Goal: Information Seeking & Learning: Learn about a topic

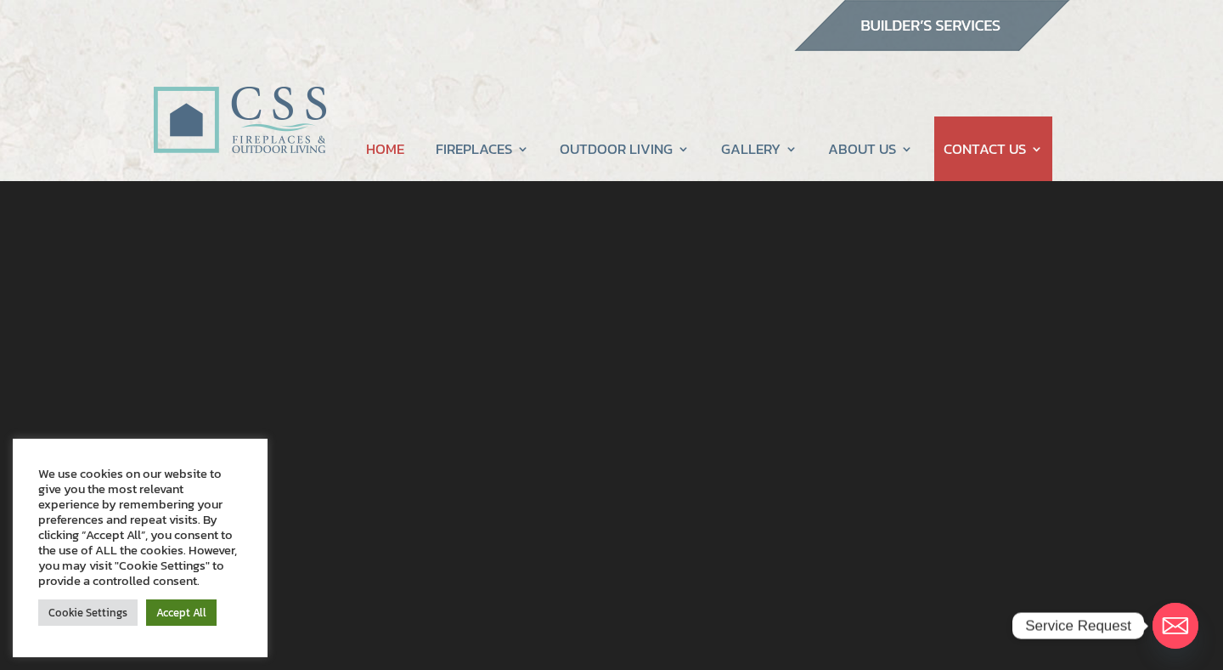
click at [195, 610] on link "Accept All" at bounding box center [181, 612] width 71 height 26
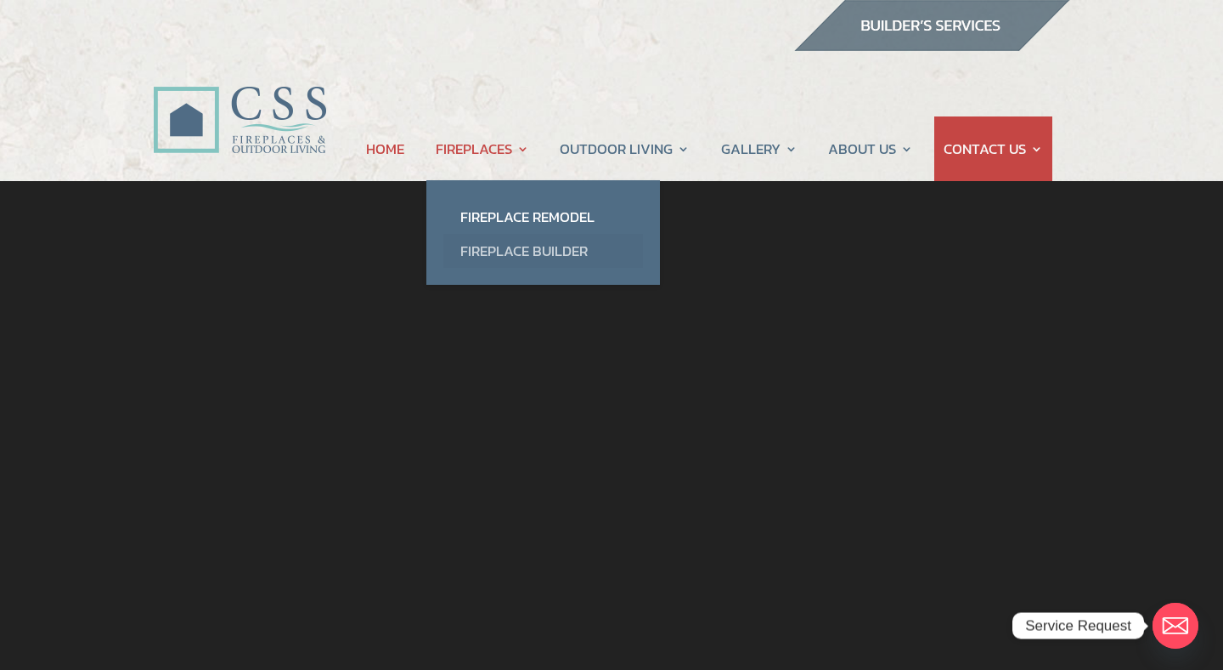
click at [489, 248] on link "Fireplace Builder" at bounding box center [544, 251] width 200 height 34
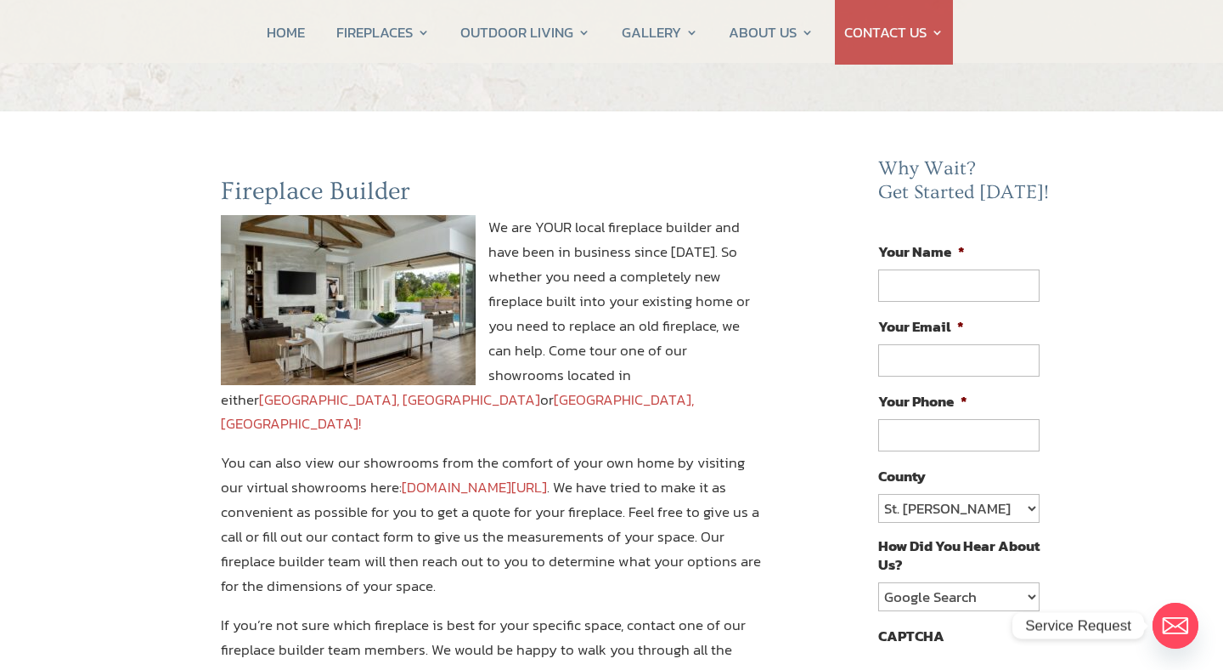
scroll to position [71, 0]
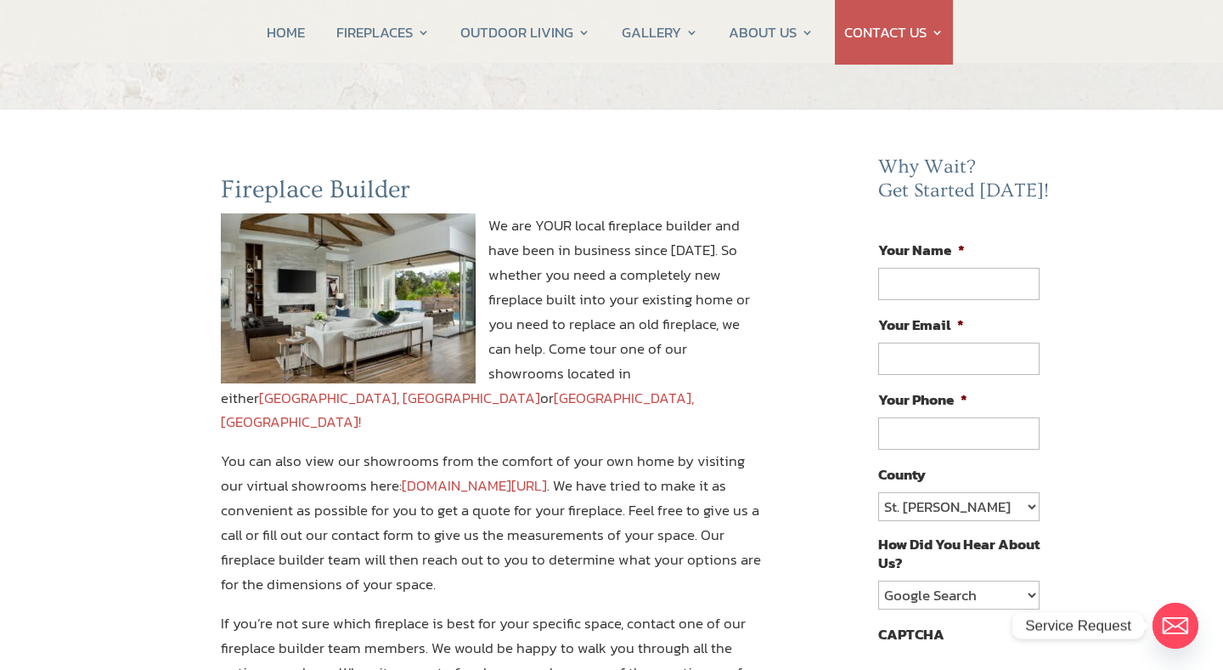
click at [540, 387] on link "Jacksonville, FL" at bounding box center [399, 398] width 281 height 22
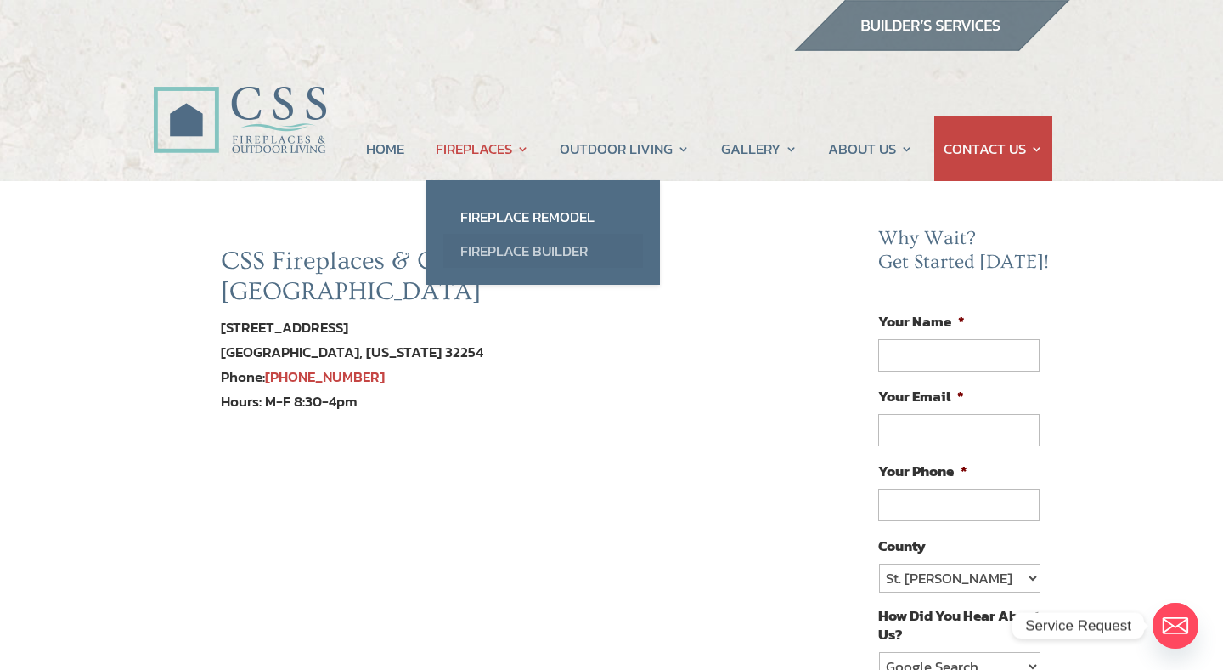
click at [500, 245] on link "Fireplace Builder" at bounding box center [544, 251] width 200 height 34
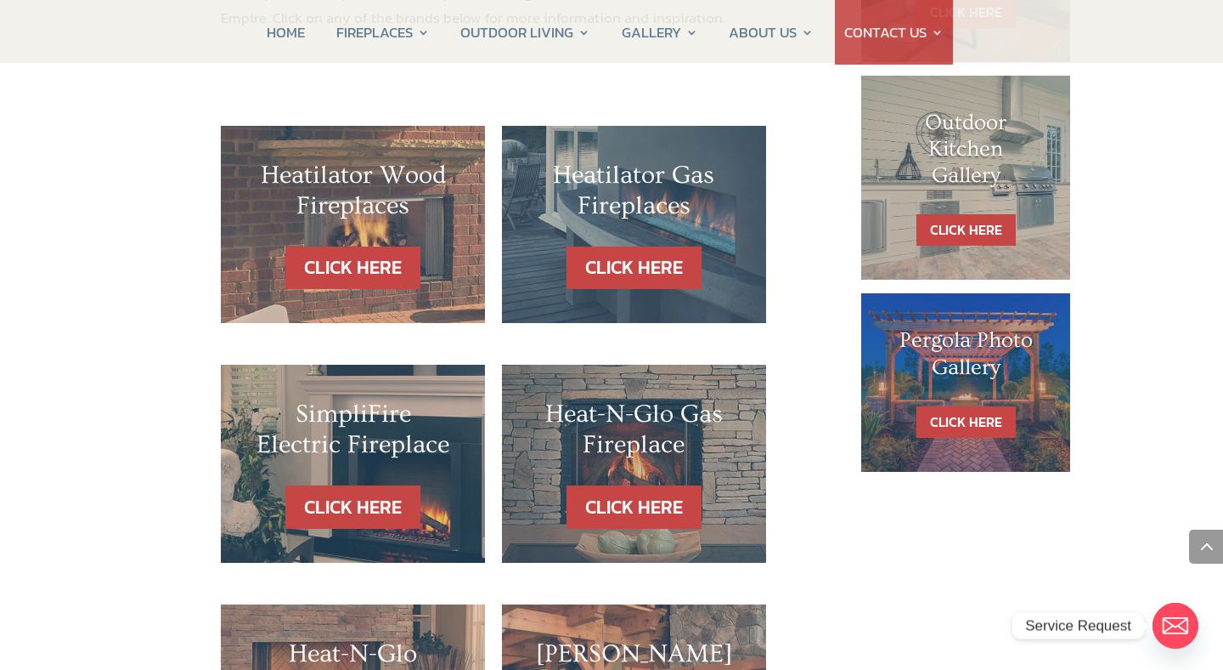
scroll to position [1009, 0]
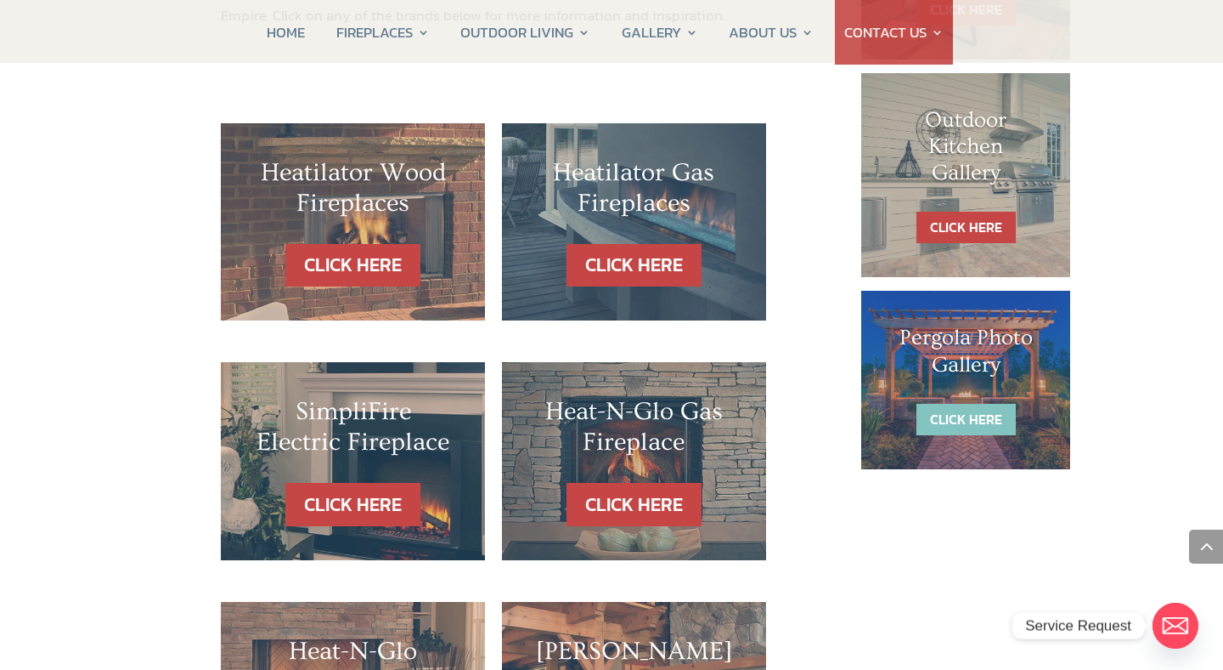
click at [958, 415] on link "CLICK HERE" at bounding box center [966, 419] width 99 height 31
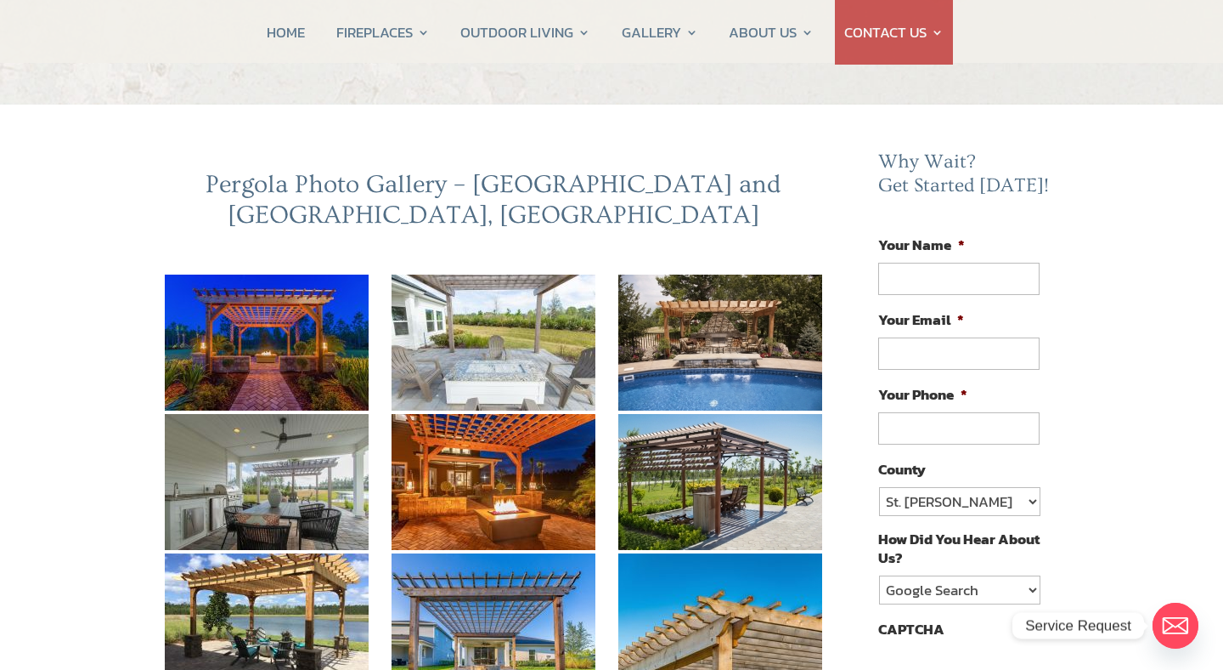
scroll to position [126, 0]
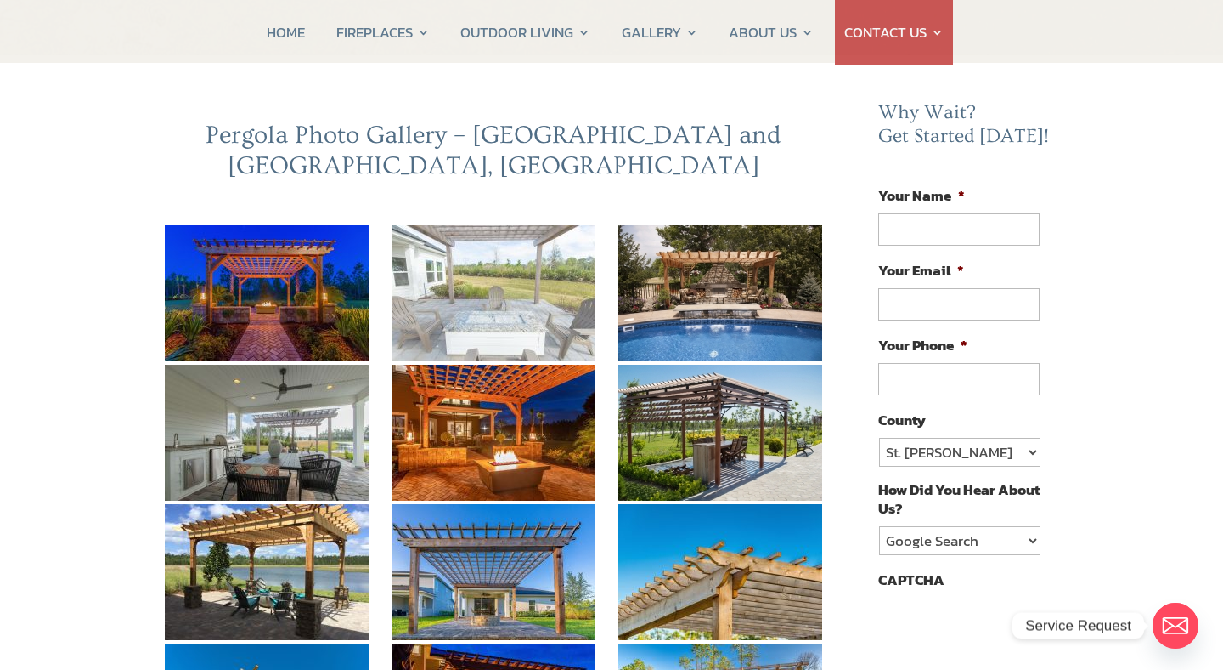
click at [523, 285] on img at bounding box center [494, 293] width 204 height 136
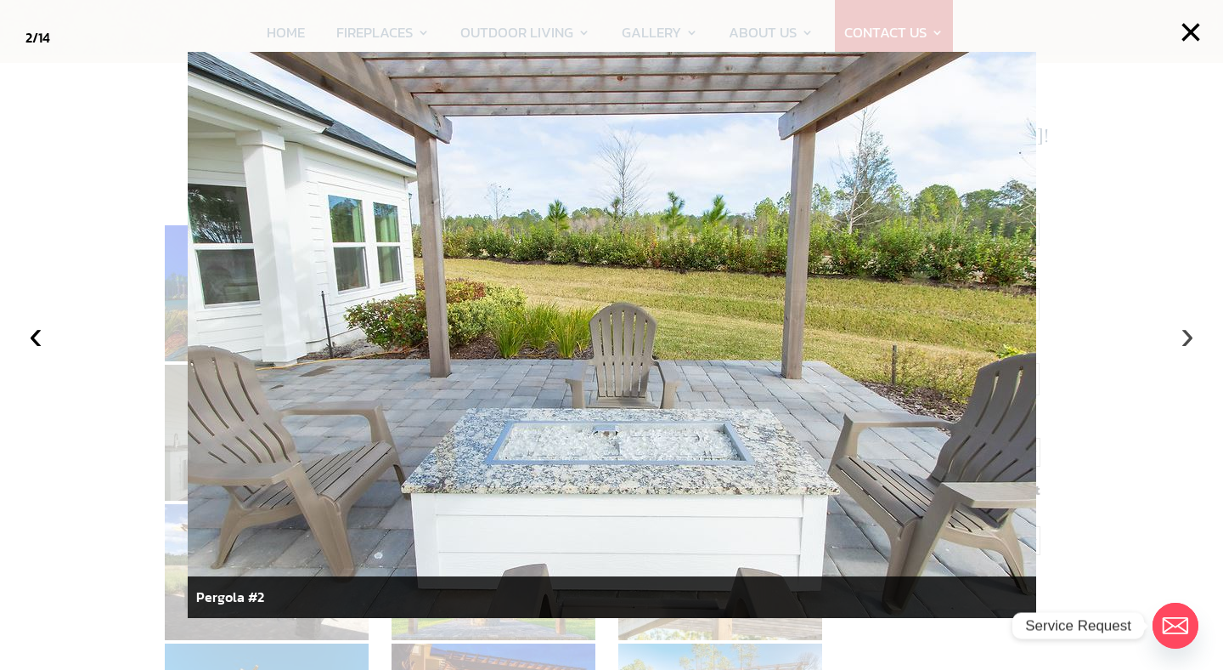
click at [1190, 342] on button "›" at bounding box center [1187, 334] width 37 height 37
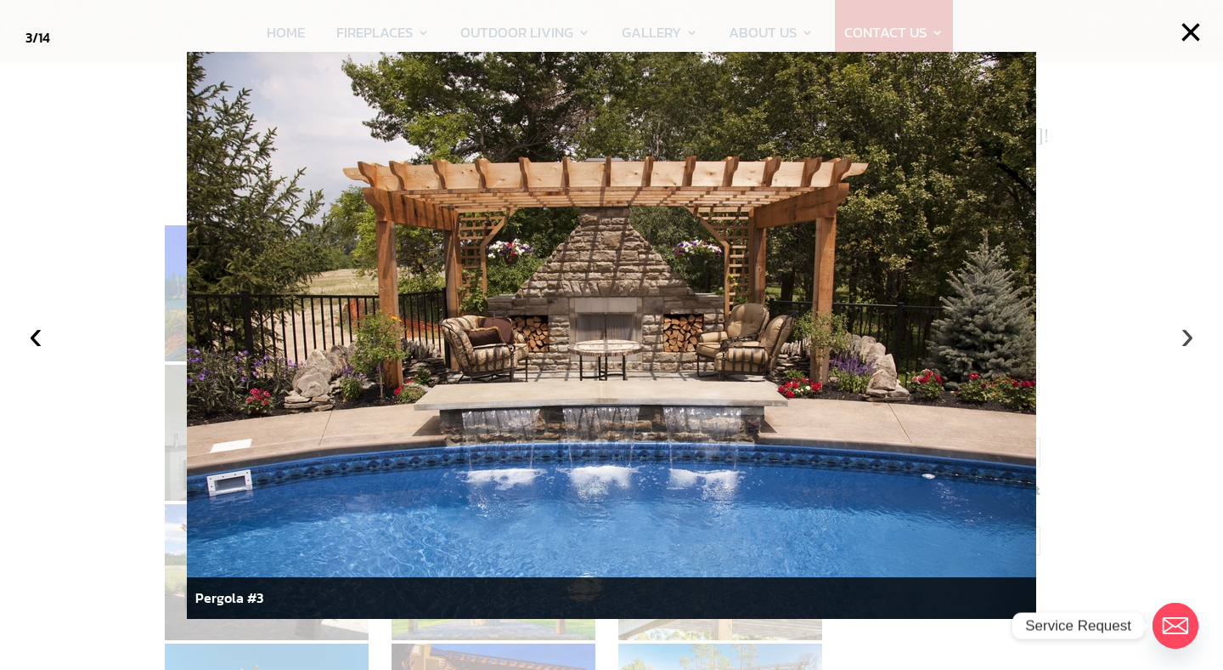
click at [1185, 331] on button "›" at bounding box center [1187, 334] width 37 height 37
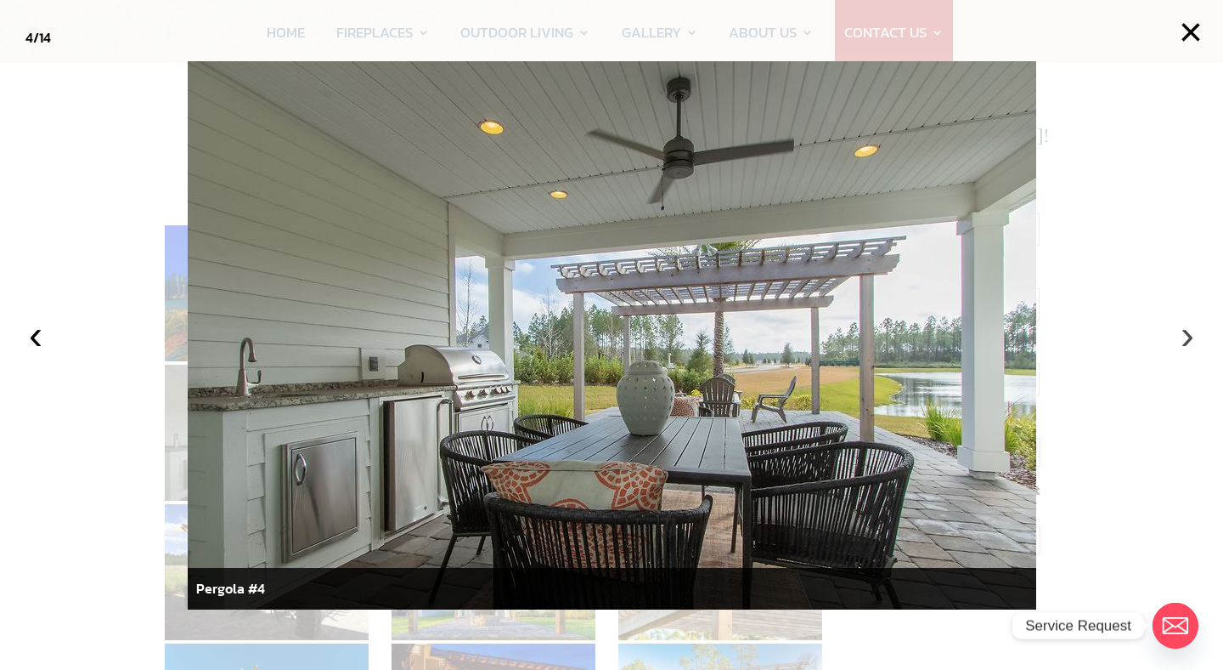
click at [1185, 331] on button "›" at bounding box center [1187, 334] width 37 height 37
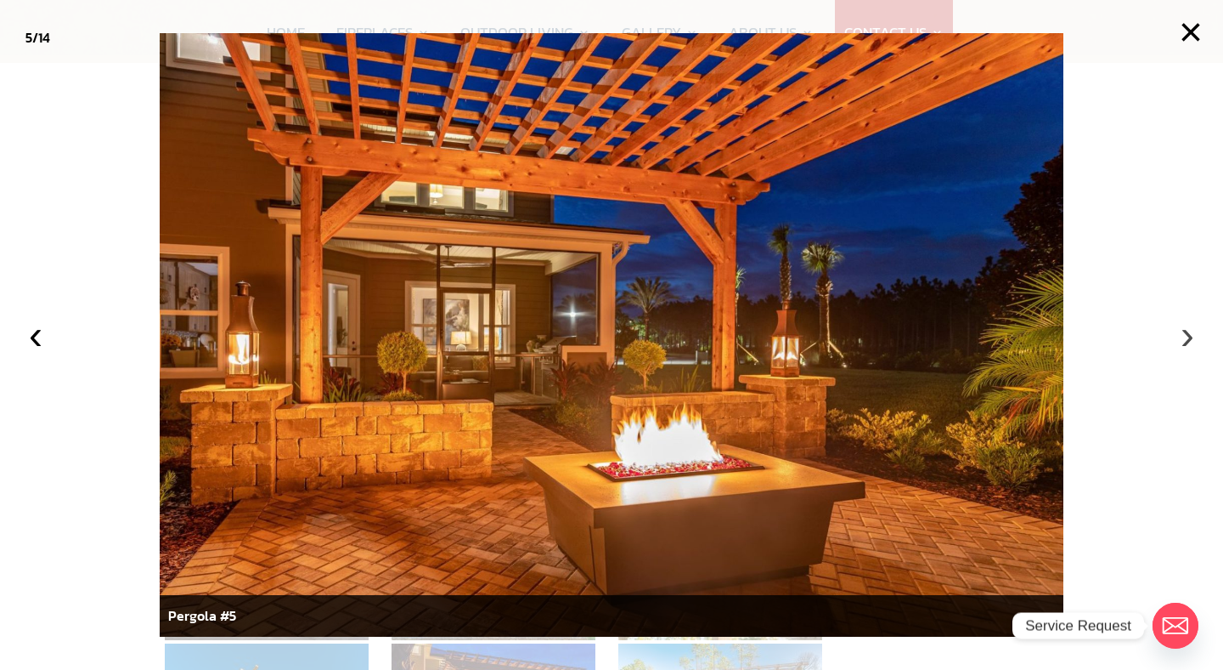
click at [1185, 331] on button "›" at bounding box center [1187, 334] width 37 height 37
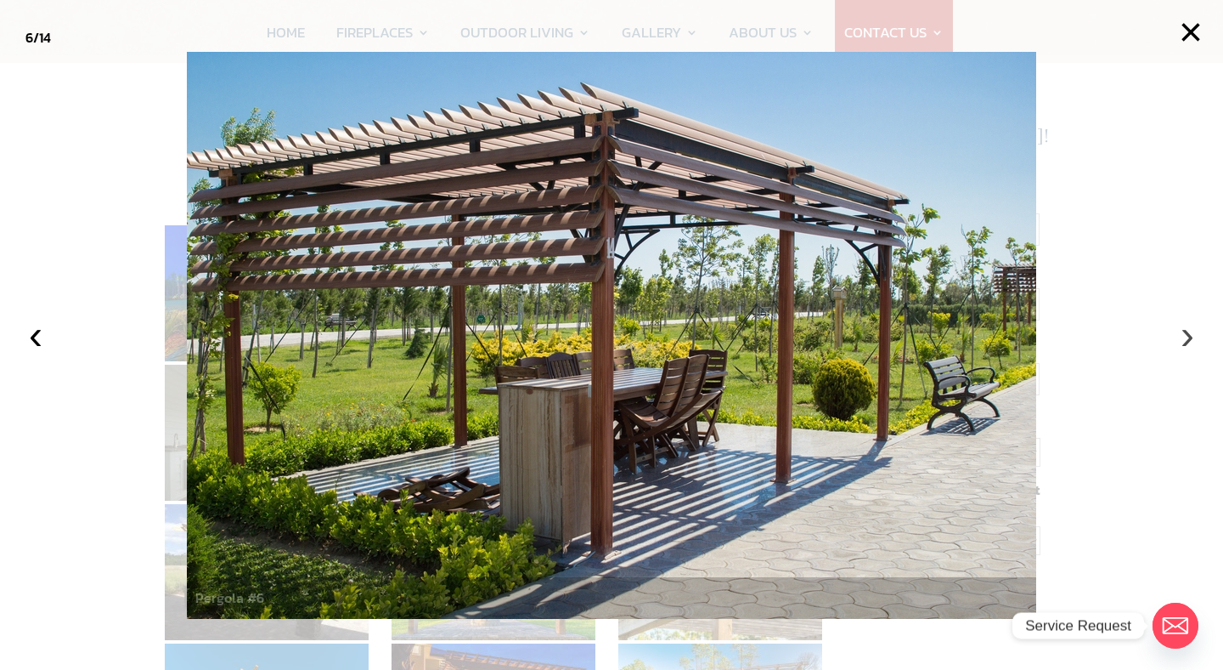
click at [1185, 331] on button "›" at bounding box center [1187, 334] width 37 height 37
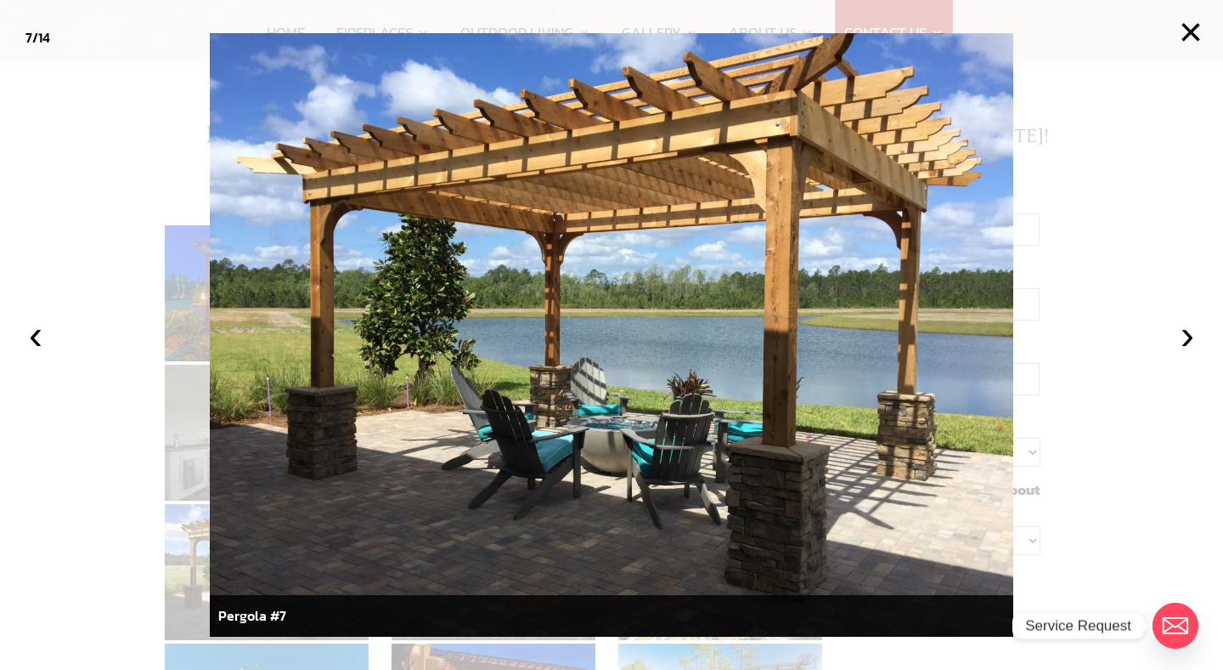
click at [1167, 255] on div at bounding box center [611, 335] width 1223 height 670
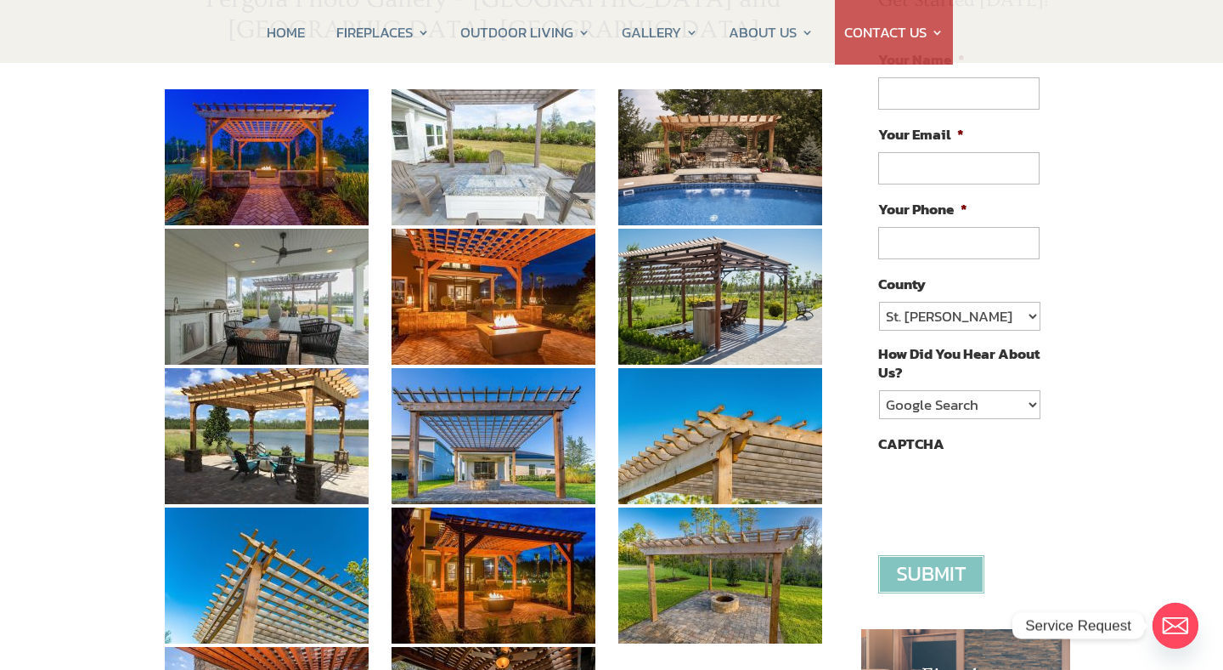
scroll to position [267, 0]
